Goal: Use online tool/utility: Utilize a website feature to perform a specific function

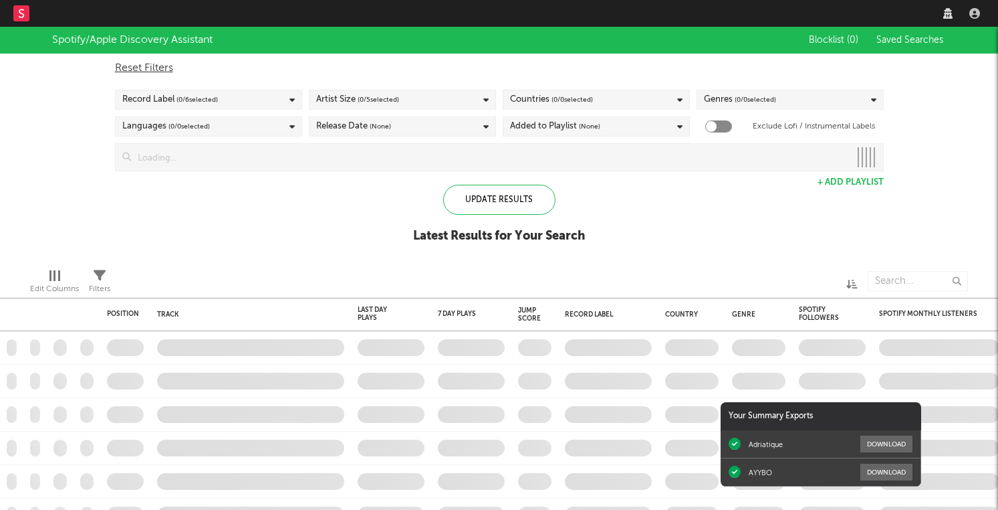
checkbox input "true"
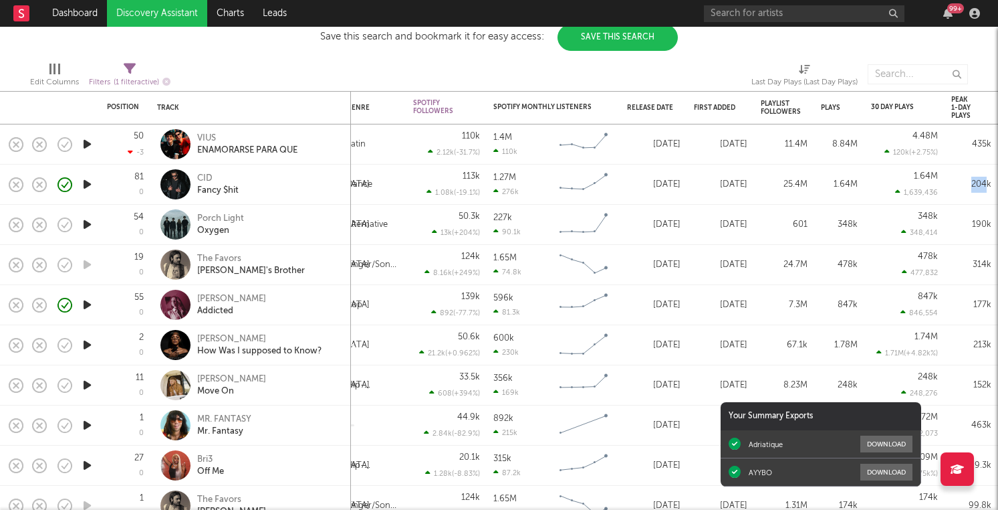
drag, startPoint x: 970, startPoint y: 185, endPoint x: 989, endPoint y: 185, distance: 18.7
click at [989, 185] on div "204k" at bounding box center [972, 185] width 40 height 16
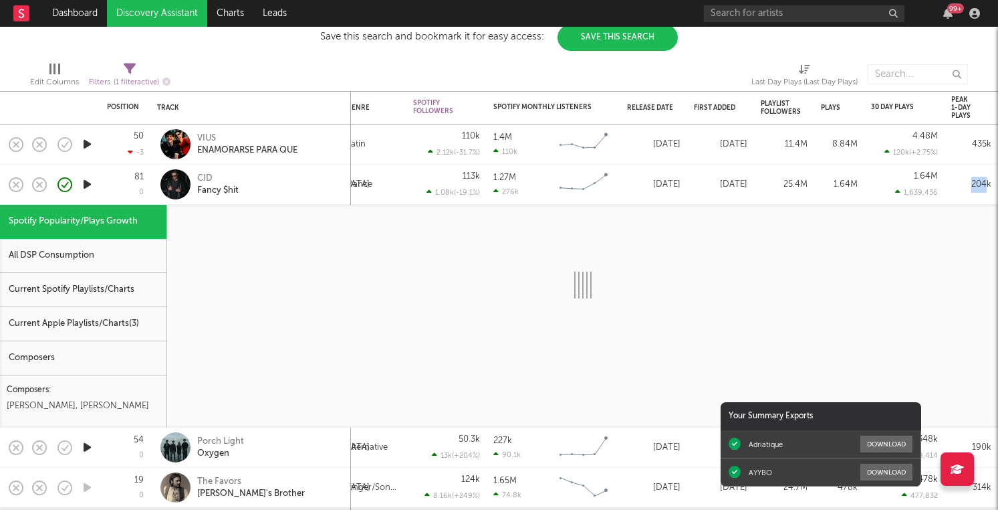
click at [951, 179] on div "204k" at bounding box center [972, 185] width 54 height 40
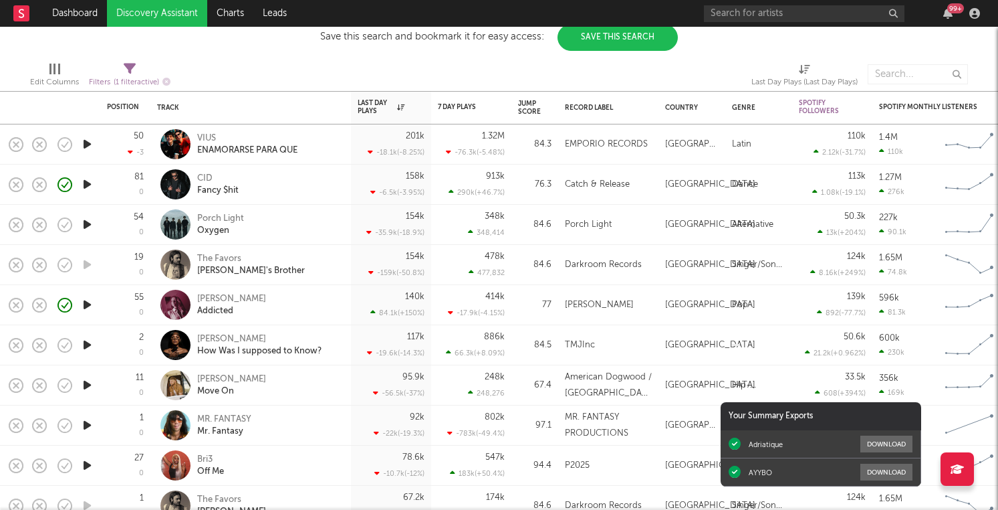
click at [91, 229] on icon "button" at bounding box center [87, 224] width 14 height 17
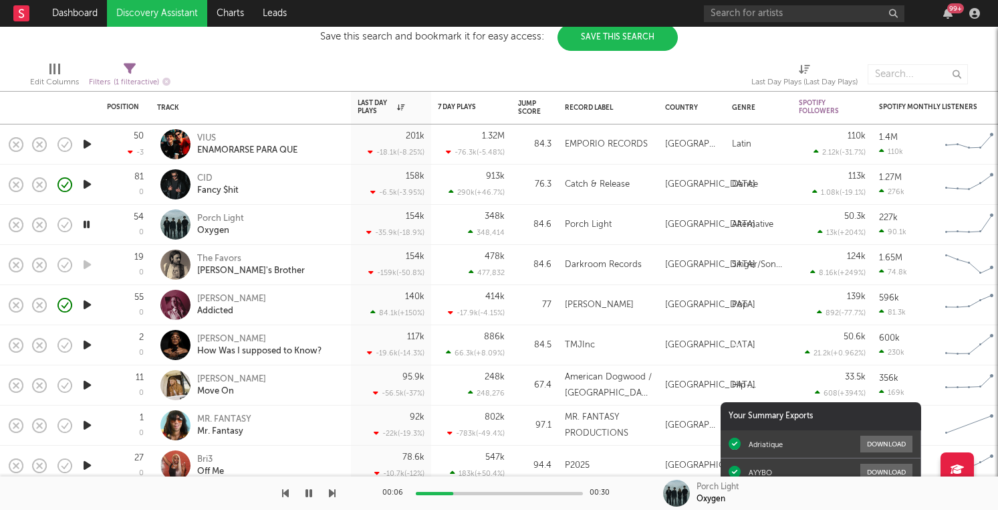
click at [88, 146] on icon "button" at bounding box center [87, 144] width 14 height 17
click at [87, 225] on icon "button" at bounding box center [87, 224] width 14 height 17
click at [87, 225] on icon "button" at bounding box center [86, 224] width 13 height 17
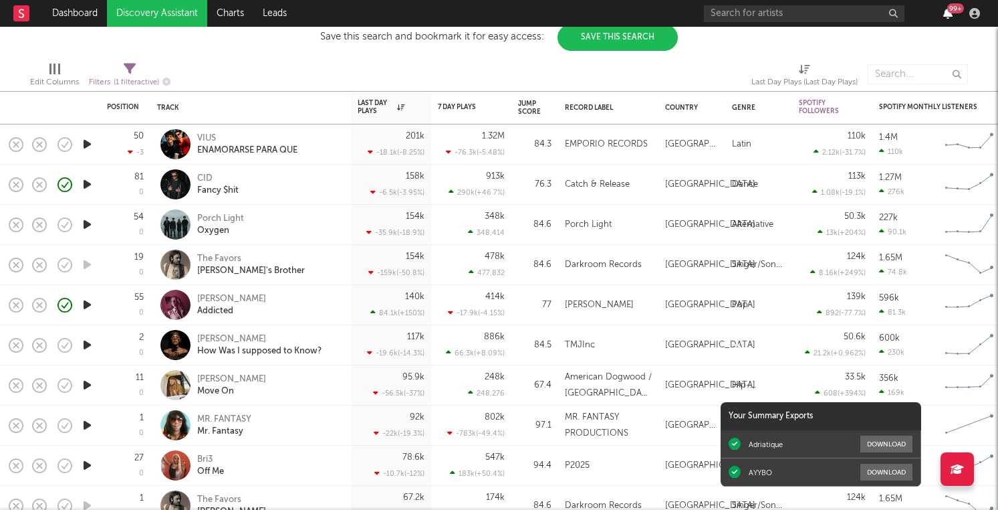
click at [946, 9] on icon "button" at bounding box center [948, 13] width 9 height 11
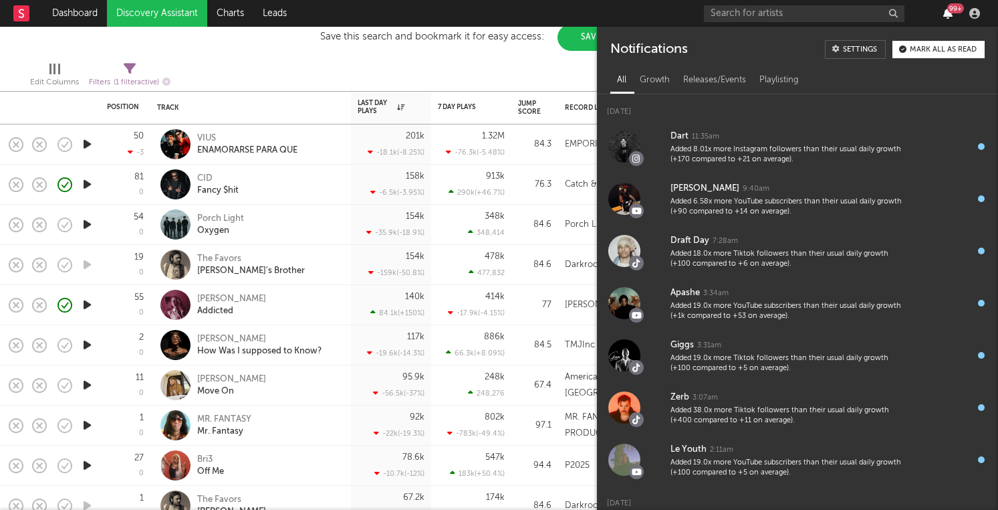
click at [946, 9] on icon "button" at bounding box center [948, 13] width 9 height 11
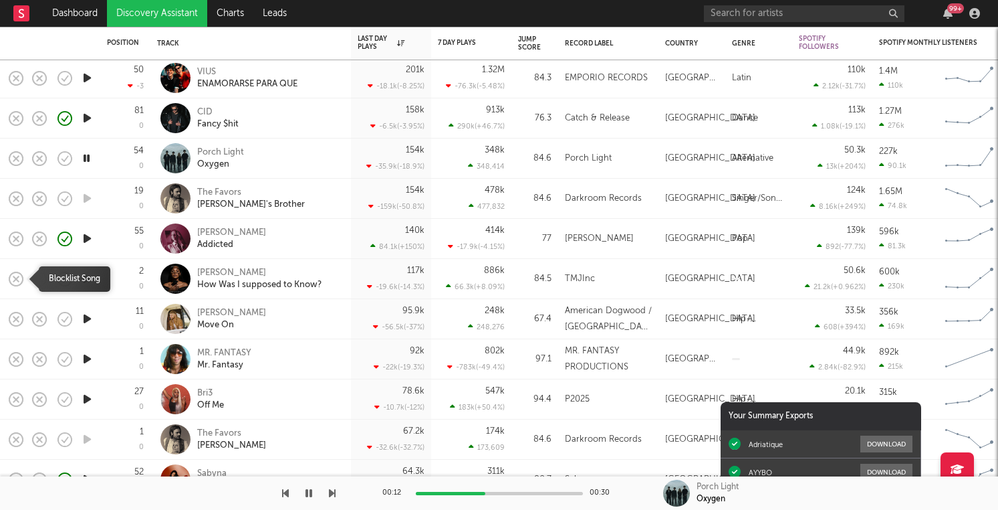
click at [15, 277] on rect "button" at bounding box center [15, 278] width 5 height 5
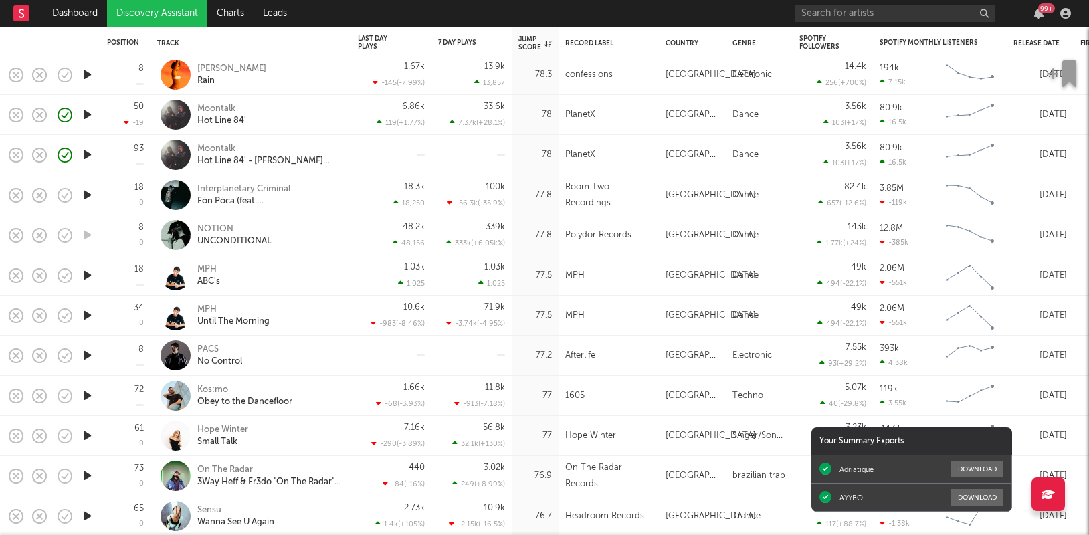
click at [87, 358] on icon "button" at bounding box center [87, 355] width 14 height 17
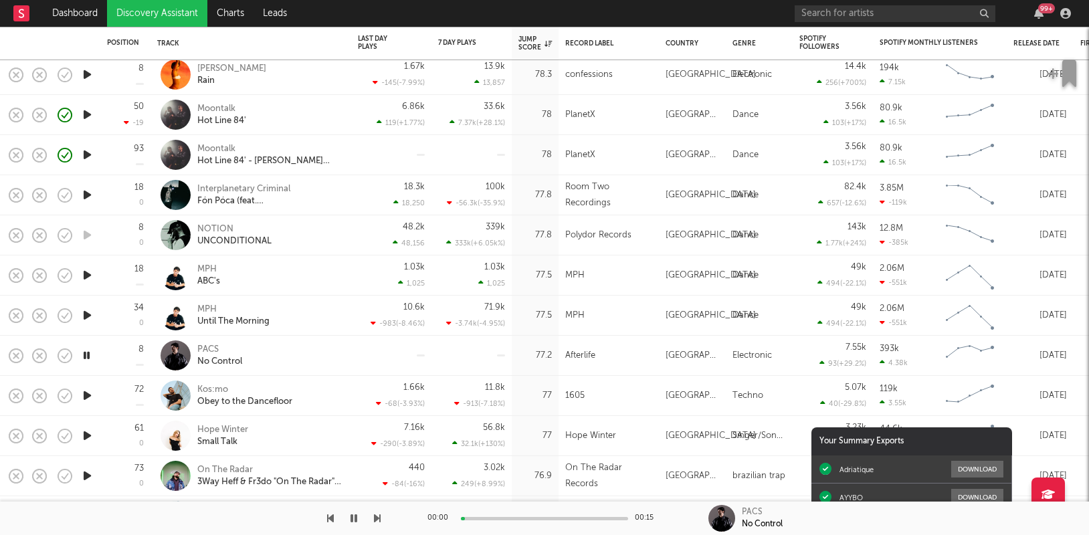
click at [87, 358] on icon "button" at bounding box center [86, 355] width 13 height 17
